Goal: Check status: Check status

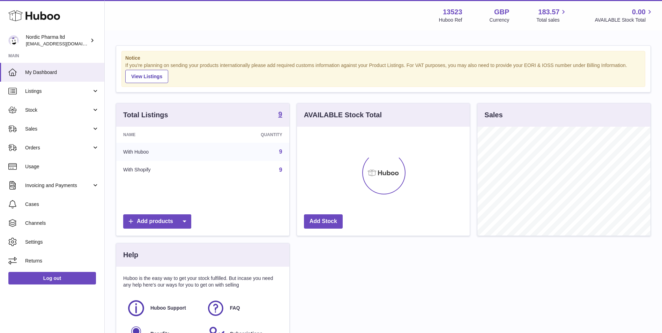
scroll to position [109, 173]
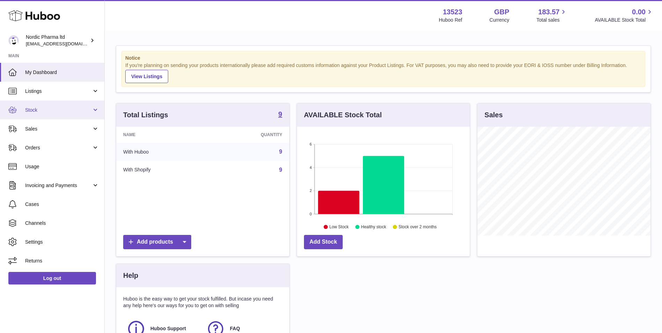
click at [45, 107] on span "Stock" at bounding box center [58, 110] width 67 height 7
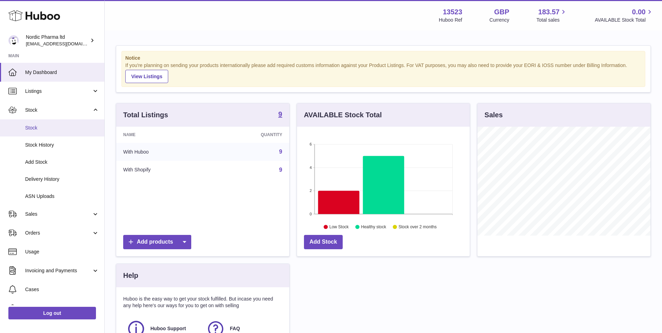
click at [36, 127] on span "Stock" at bounding box center [62, 128] width 74 height 7
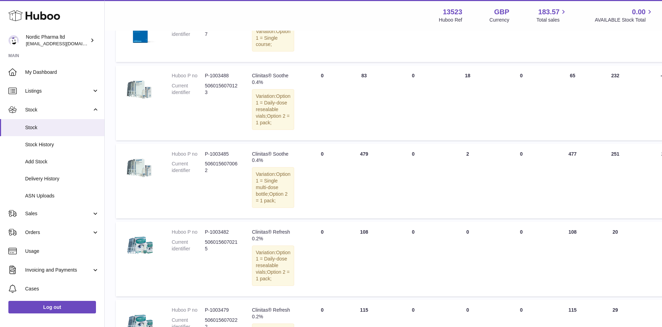
scroll to position [314, 0]
click at [301, 189] on td "DUE IN Total 0" at bounding box center [322, 181] width 42 height 75
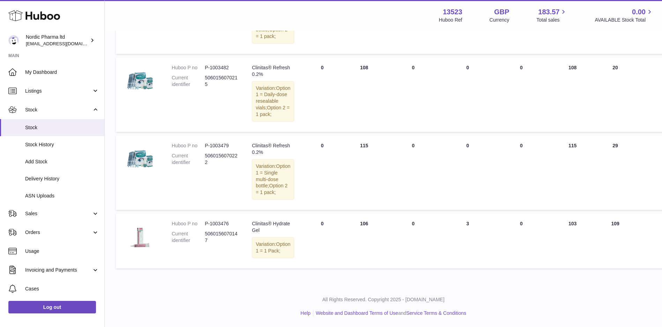
scroll to position [531, 0]
click at [52, 179] on span "Delivery History" at bounding box center [62, 179] width 74 height 7
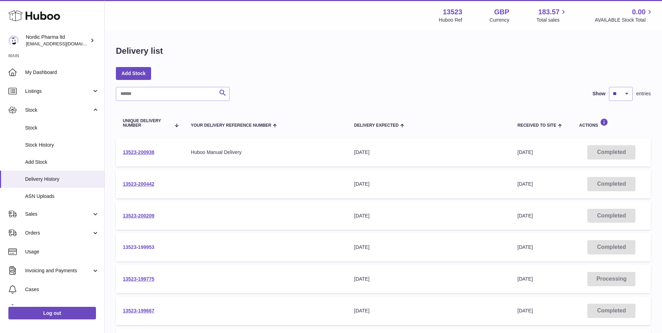
click at [143, 246] on link "13523-199953" at bounding box center [138, 247] width 31 height 6
click at [139, 213] on link "13523-200209" at bounding box center [138, 216] width 31 height 6
click at [142, 183] on link "13523-200442" at bounding box center [138, 184] width 31 height 6
click at [141, 151] on link "13523-200938" at bounding box center [138, 152] width 31 height 6
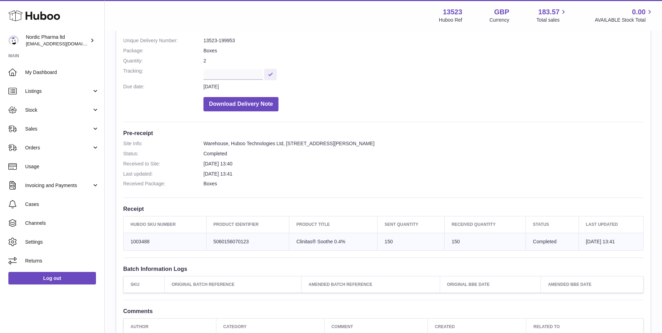
scroll to position [140, 0]
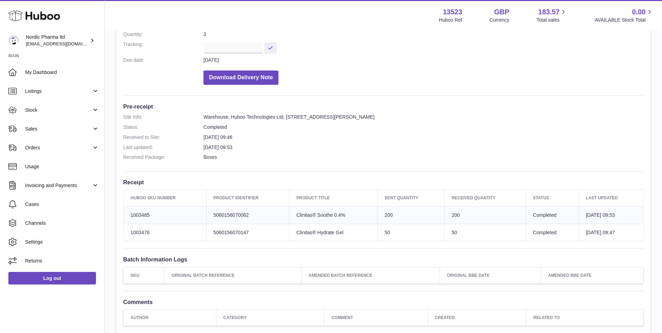
scroll to position [140, 0]
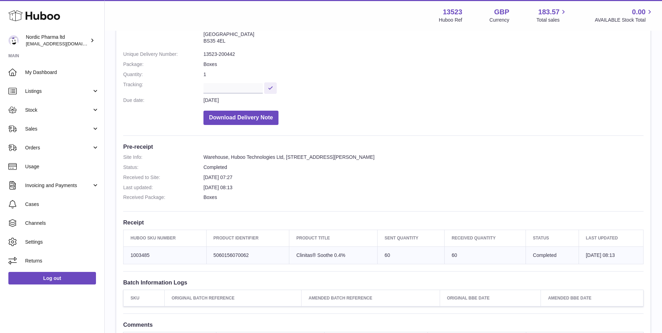
scroll to position [70, 0]
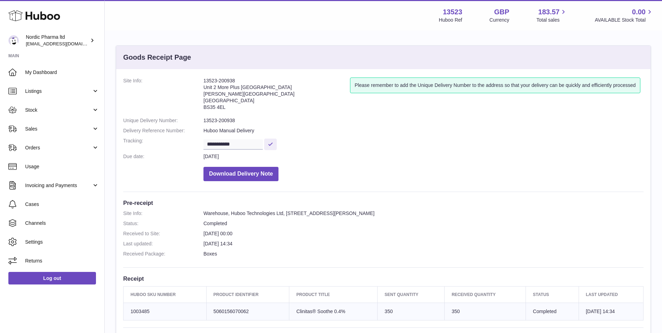
drag, startPoint x: 241, startPoint y: 80, endPoint x: 202, endPoint y: 80, distance: 38.7
click at [202, 80] on dl "**********" at bounding box center [383, 130] width 520 height 107
drag, startPoint x: 202, startPoint y: 80, endPoint x: 211, endPoint y: 80, distance: 9.4
copy dl "13523-200938"
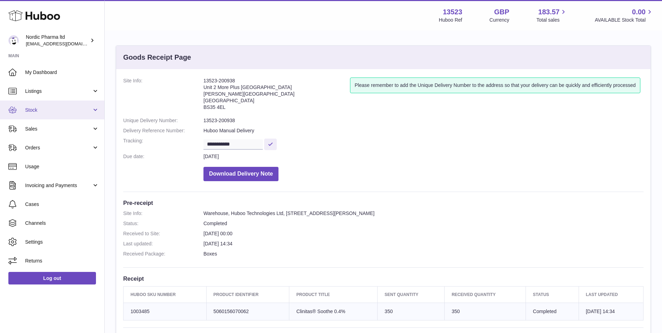
click at [48, 110] on span "Stock" at bounding box center [58, 110] width 67 height 7
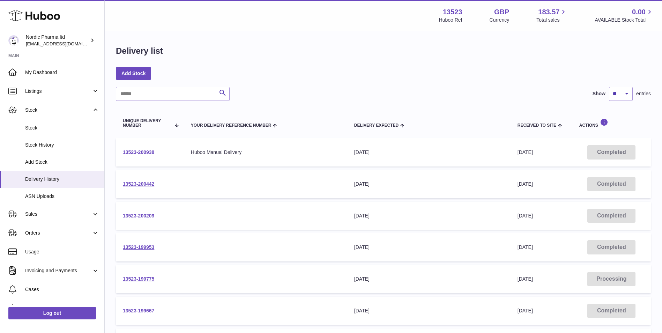
click at [145, 152] on link "13523-200938" at bounding box center [138, 152] width 31 height 6
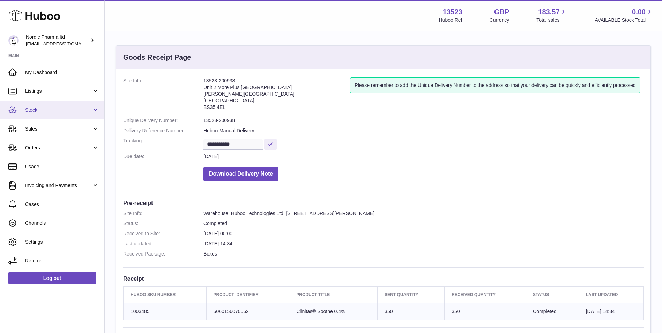
click at [48, 109] on span "Stock" at bounding box center [58, 110] width 67 height 7
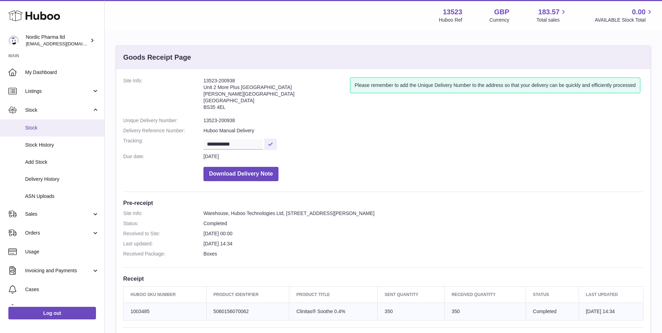
click at [41, 127] on span "Stock" at bounding box center [62, 128] width 74 height 7
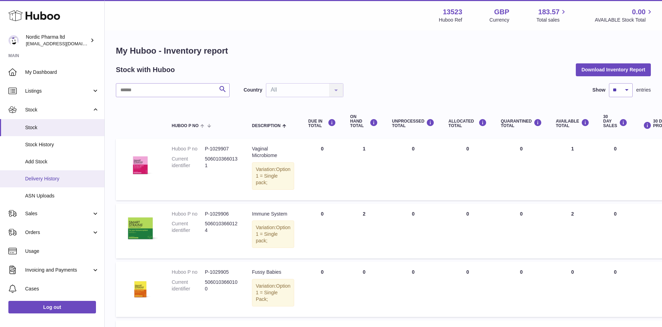
click at [32, 180] on span "Delivery History" at bounding box center [62, 179] width 74 height 7
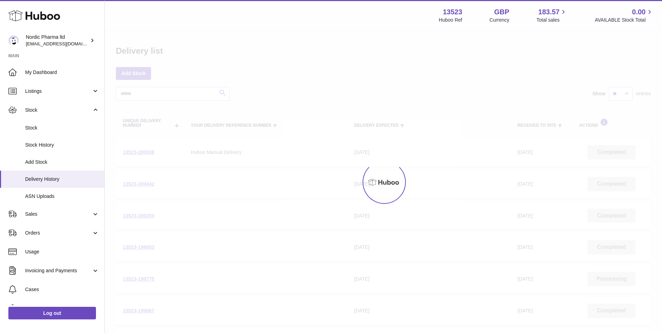
click at [32, 180] on ul "My Dashboard Listings Not with Huboo Listings with Huboo Bundles Stock Stock St…" at bounding box center [52, 209] width 104 height 292
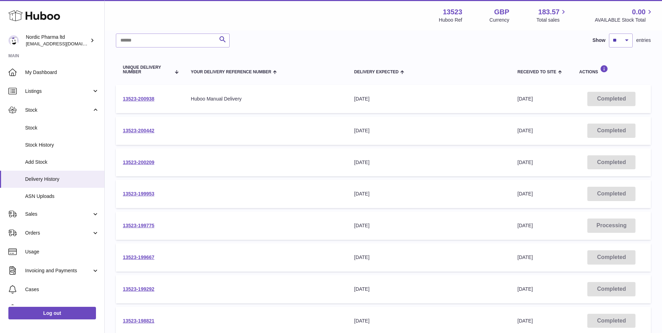
scroll to position [70, 0]
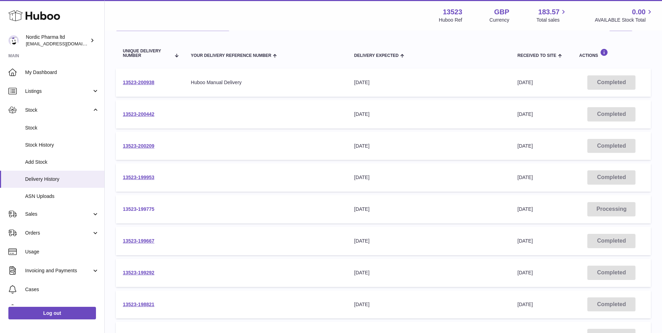
click at [143, 209] on link "13523-199775" at bounding box center [138, 209] width 31 height 6
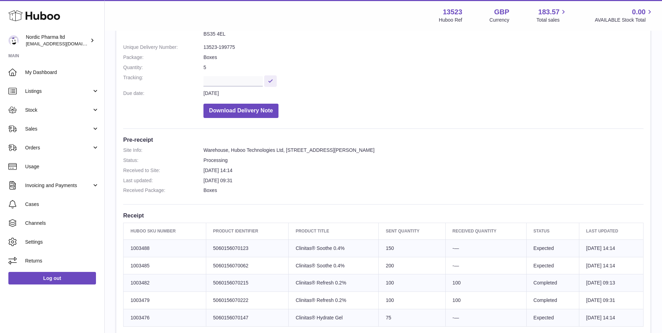
scroll to position [70, 0]
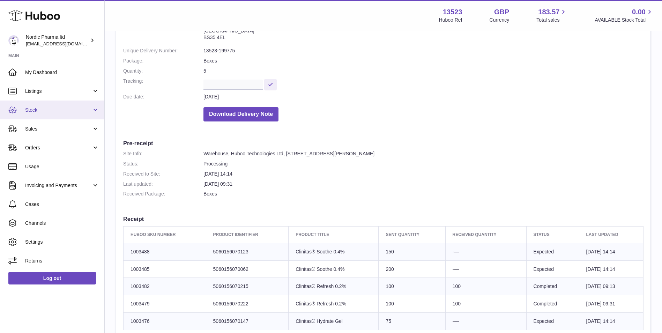
click at [54, 111] on span "Stock" at bounding box center [58, 110] width 67 height 7
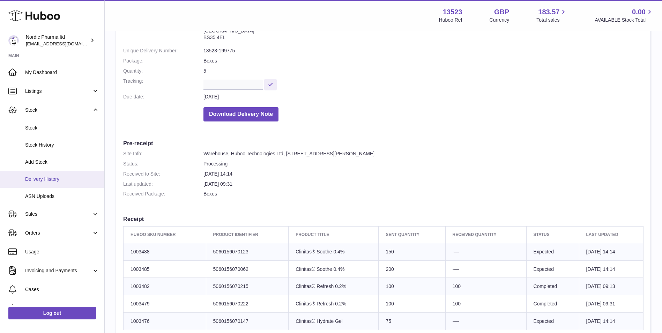
click at [48, 178] on span "Delivery History" at bounding box center [62, 179] width 74 height 7
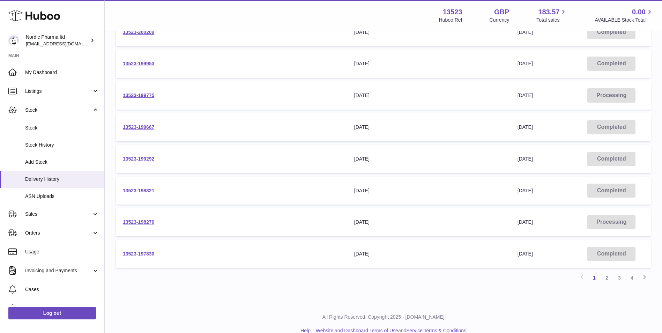
scroll to position [195, 0]
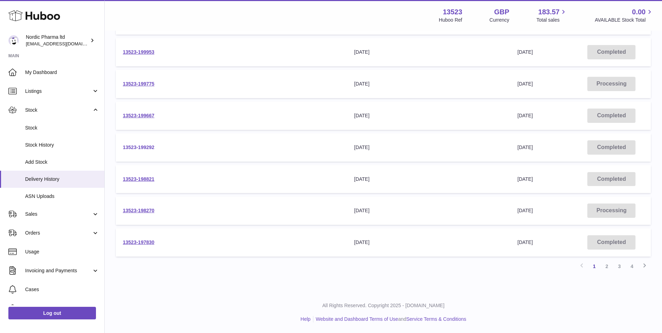
click at [135, 146] on link "13523-199292" at bounding box center [138, 147] width 31 height 6
click at [146, 115] on link "13523-199667" at bounding box center [138, 116] width 31 height 6
click at [141, 83] on link "13523-199775" at bounding box center [138, 84] width 31 height 6
click at [144, 52] on link "13523-199953" at bounding box center [138, 52] width 31 height 6
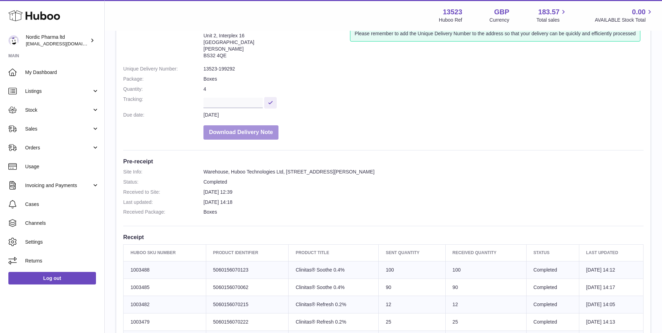
scroll to position [70, 0]
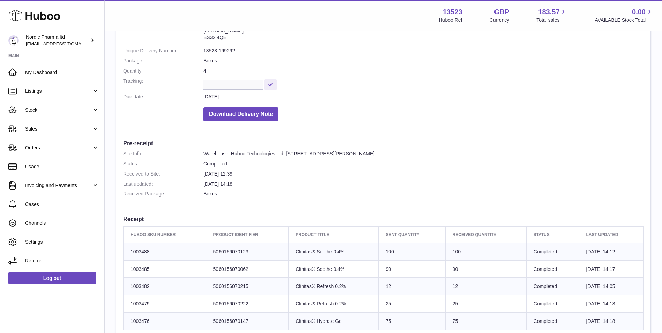
click at [436, 187] on dl "Site Info: Warehouse, Huboo Technologies Ltd, [STREET_ADDRESS][PERSON_NAME] Sta…" at bounding box center [383, 175] width 520 height 50
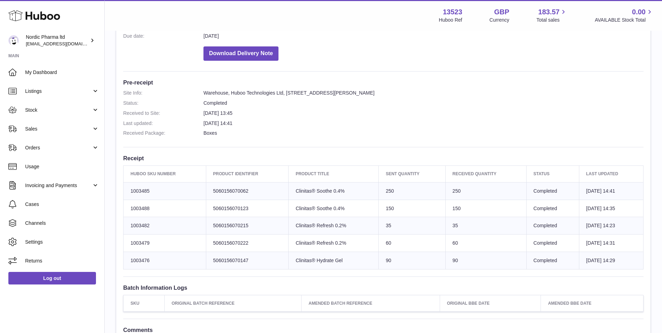
scroll to position [140, 0]
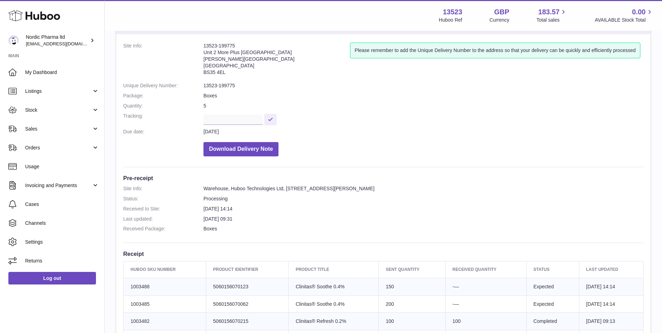
scroll to position [70, 0]
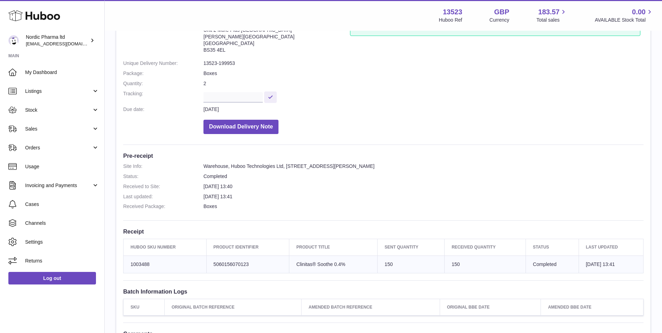
scroll to position [70, 0]
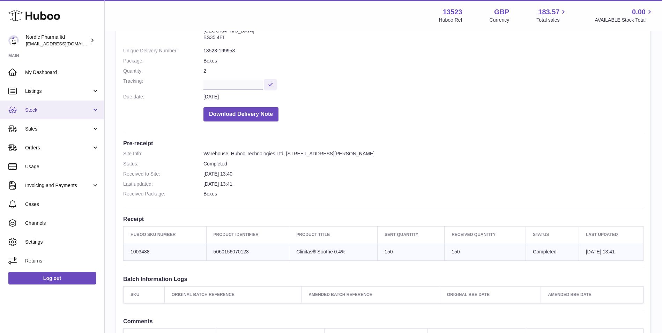
click at [45, 107] on span "Stock" at bounding box center [58, 110] width 67 height 7
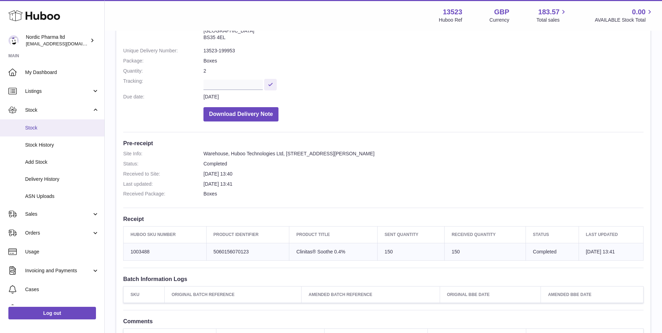
click at [40, 127] on span "Stock" at bounding box center [62, 128] width 74 height 7
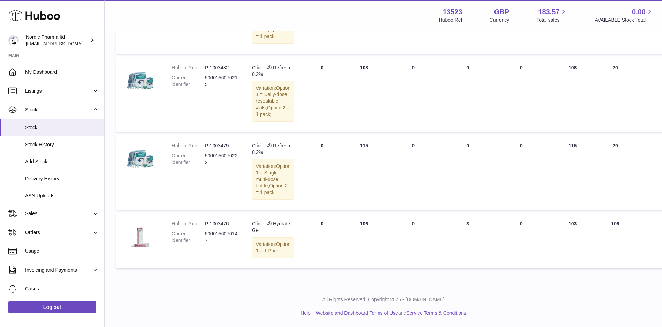
scroll to position [531, 0]
